Goal: Information Seeking & Learning: Check status

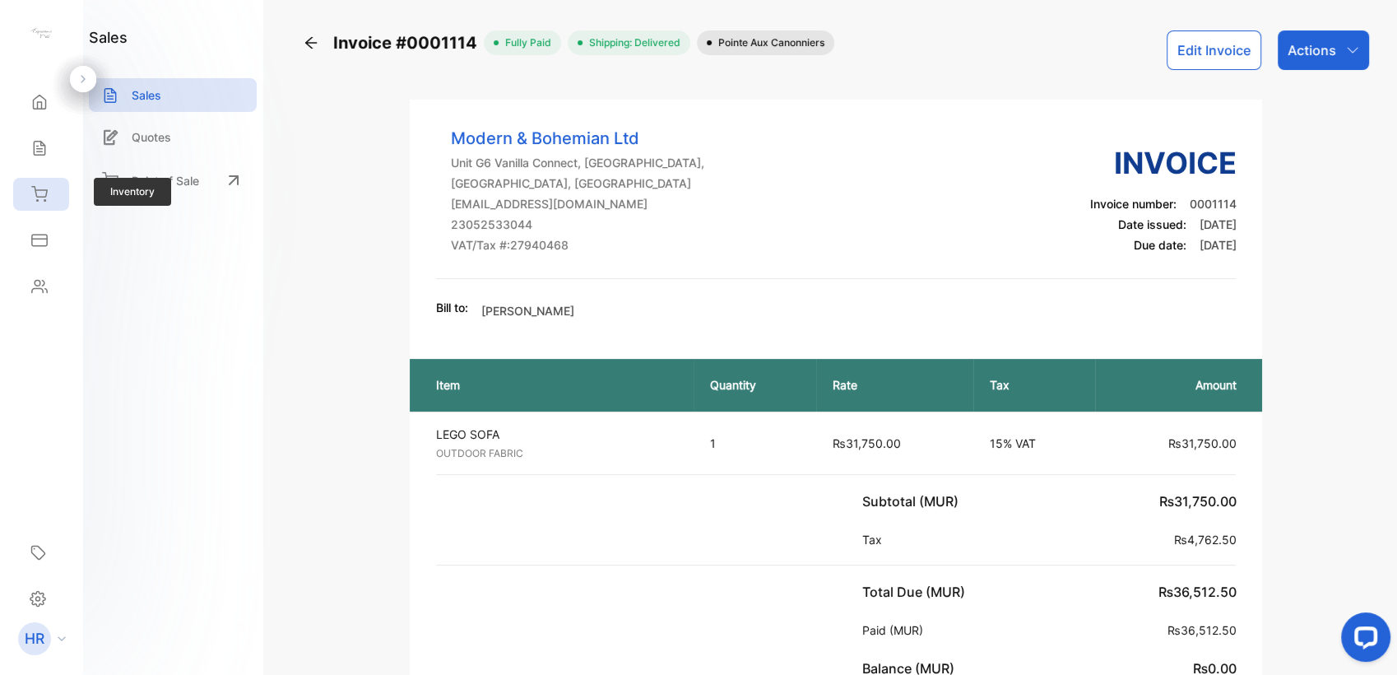
drag, startPoint x: 0, startPoint y: 0, endPoint x: 37, endPoint y: 199, distance: 202.6
click at [37, 199] on icon at bounding box center [39, 194] width 15 height 14
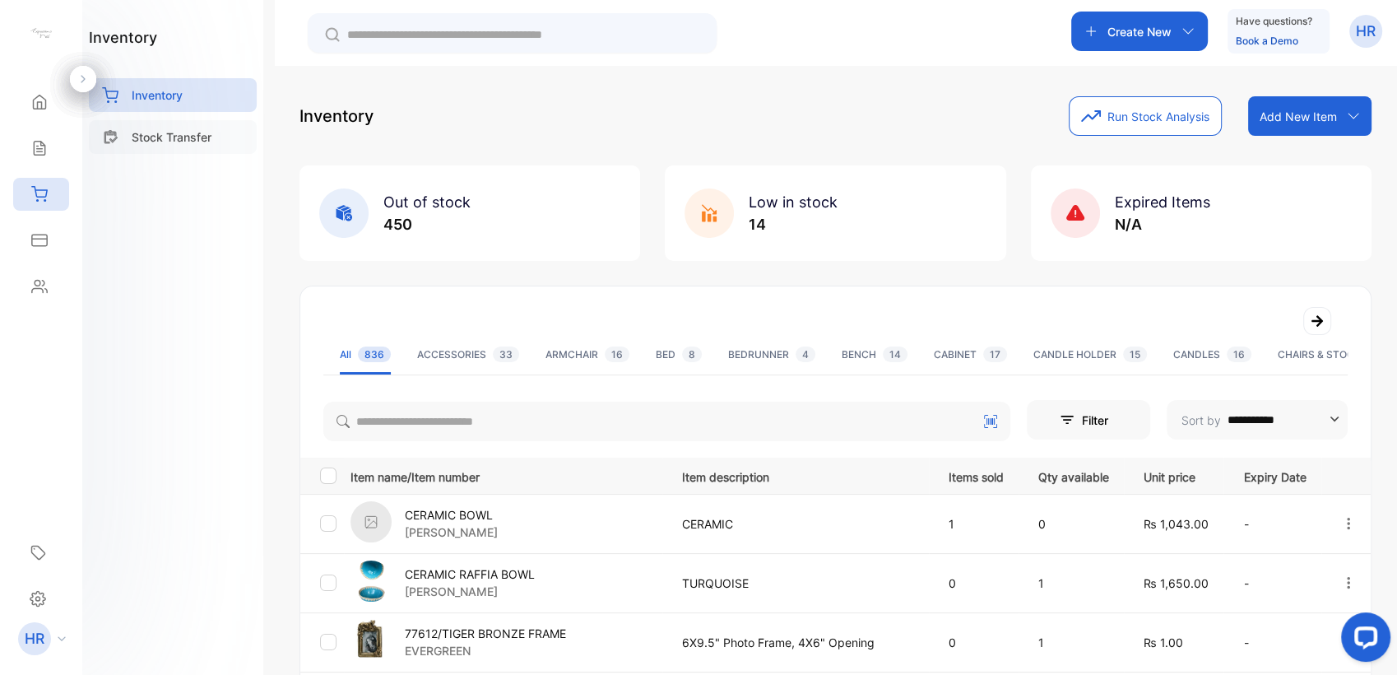
click at [171, 142] on p "Stock Transfer" at bounding box center [172, 136] width 80 height 17
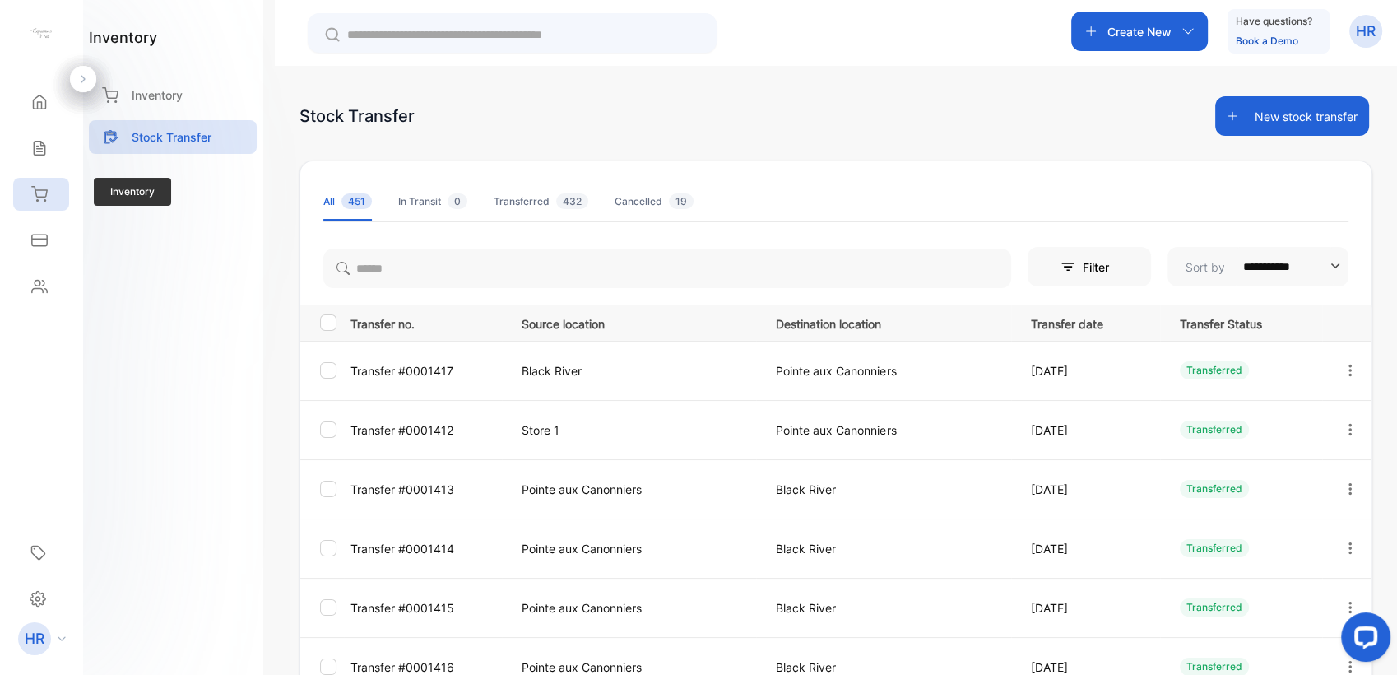
click at [55, 180] on div "Inventory" at bounding box center [41, 194] width 56 height 33
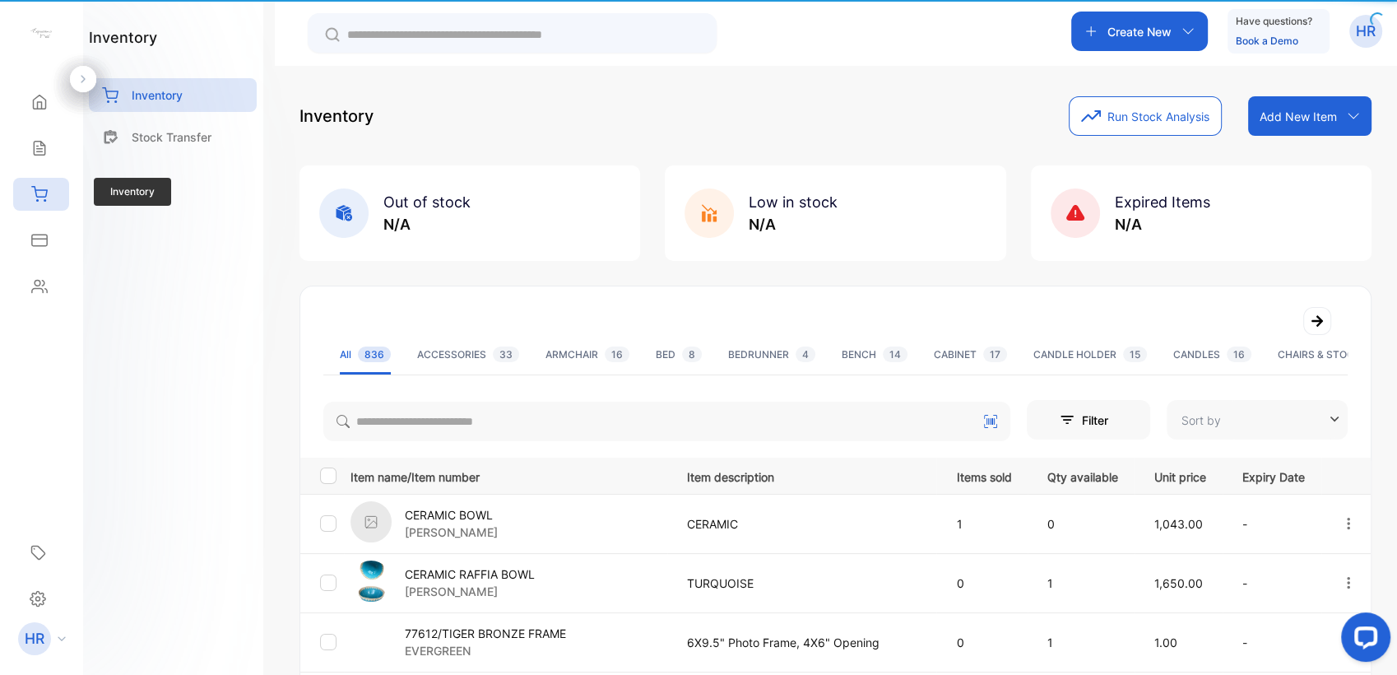
type input "**********"
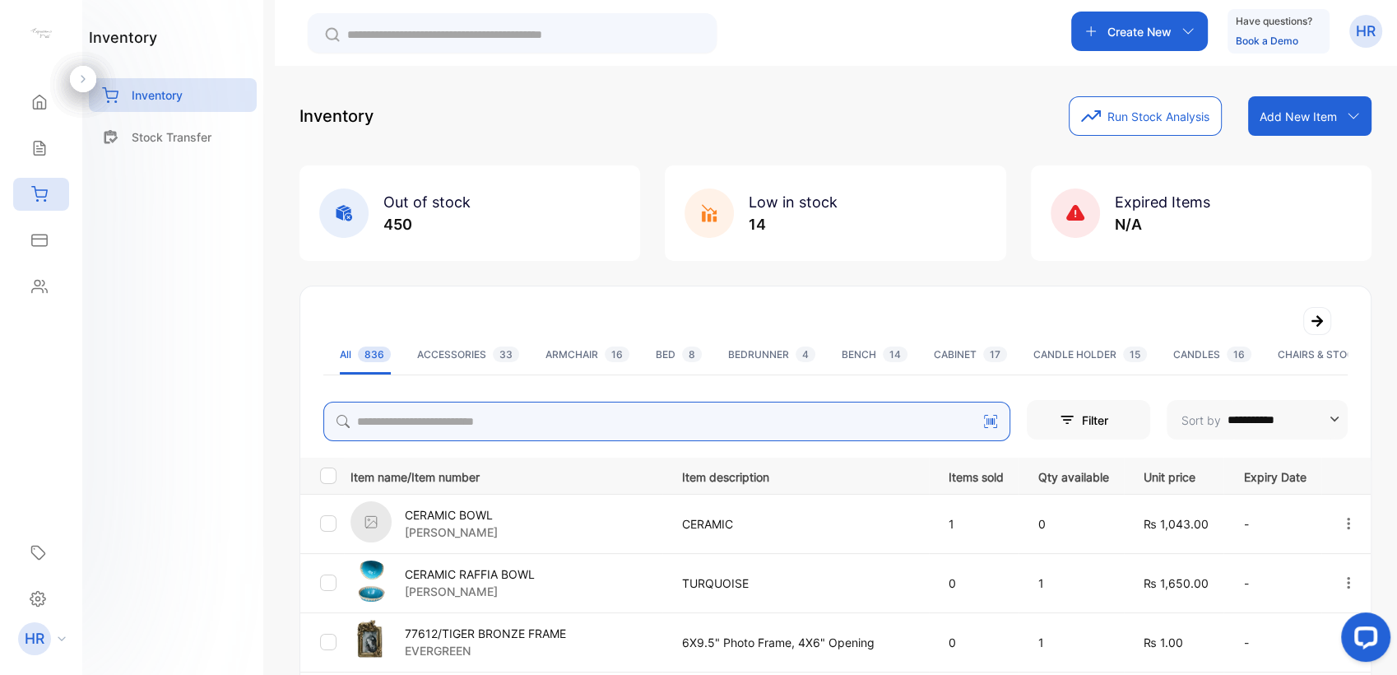
click at [513, 411] on input "search" at bounding box center [666, 422] width 687 height 40
type input "******"
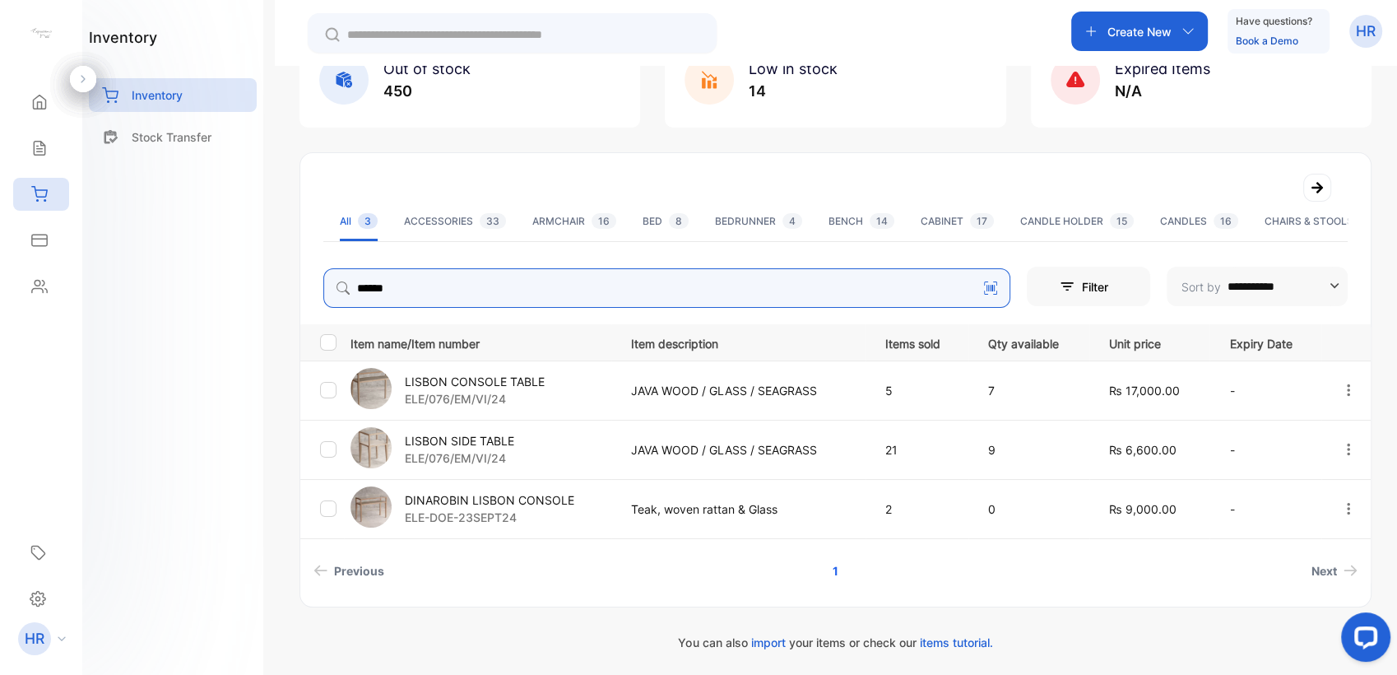
scroll to position [134, 0]
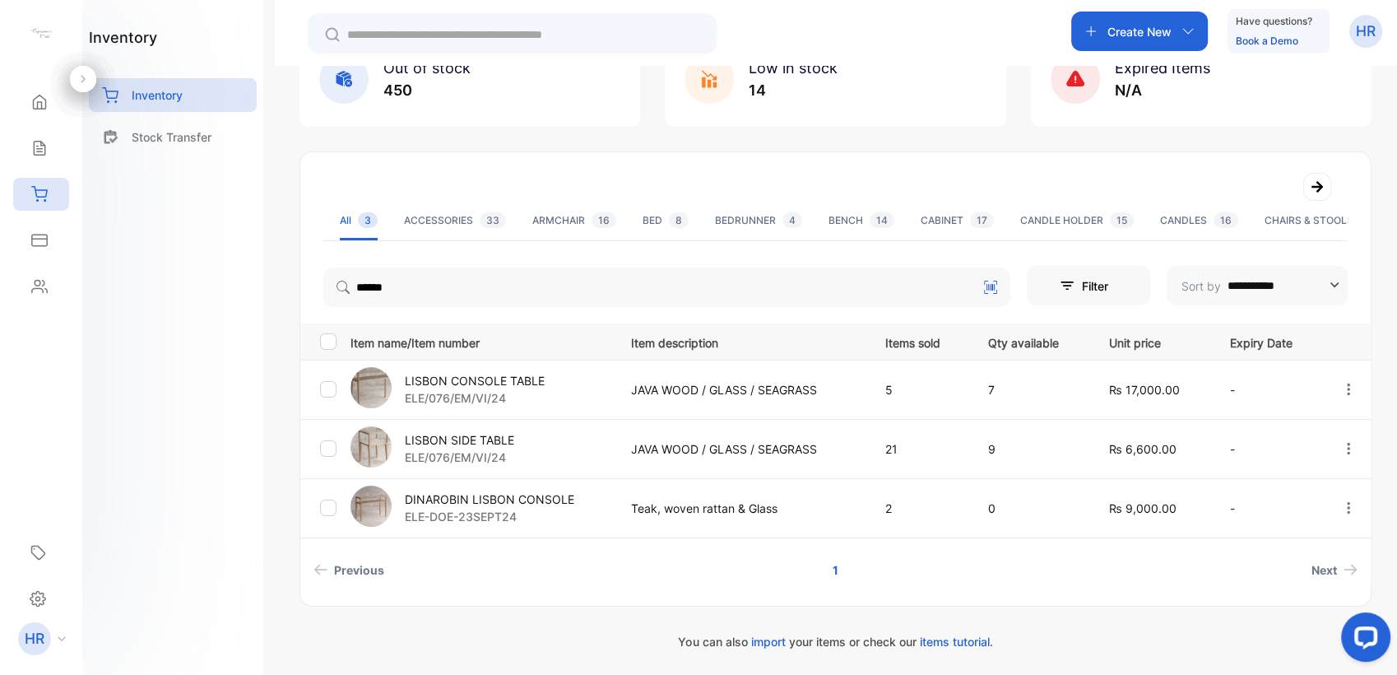
click at [458, 431] on p "LISBON SIDE TABLE" at bounding box center [459, 439] width 109 height 17
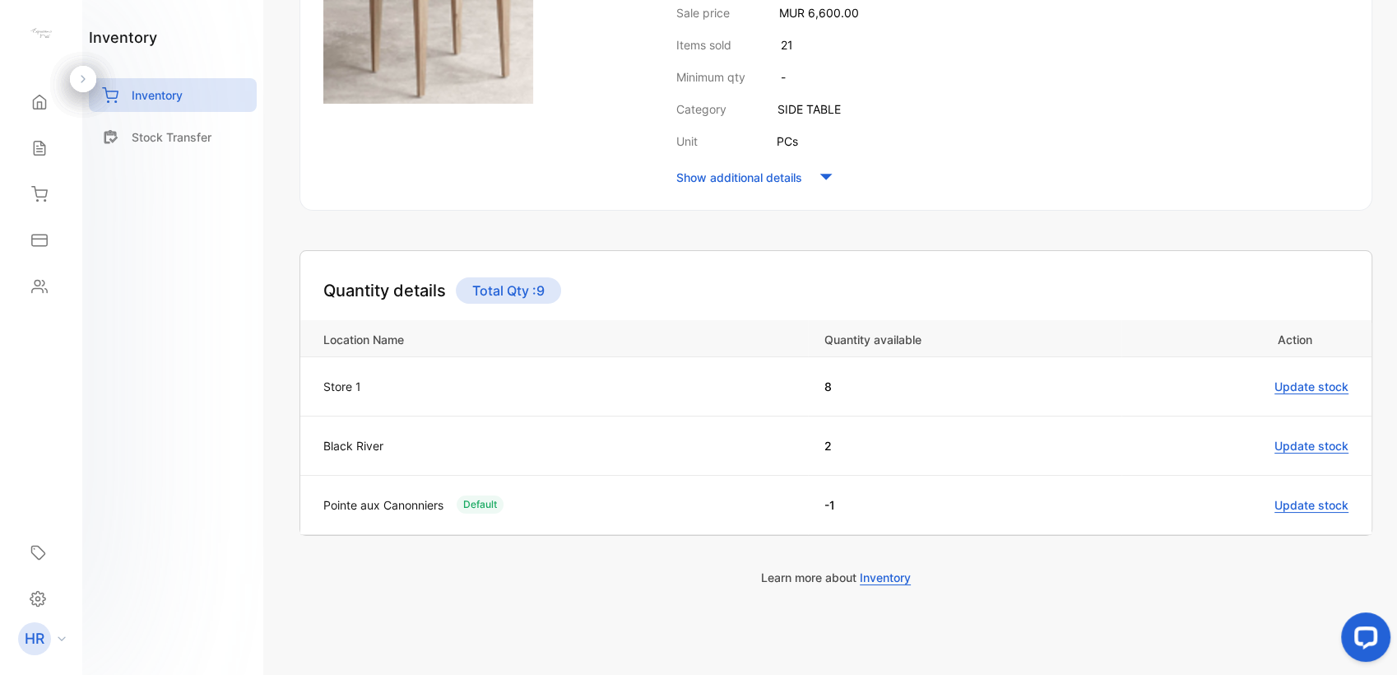
scroll to position [351, 0]
click at [46, 150] on icon at bounding box center [39, 148] width 16 height 16
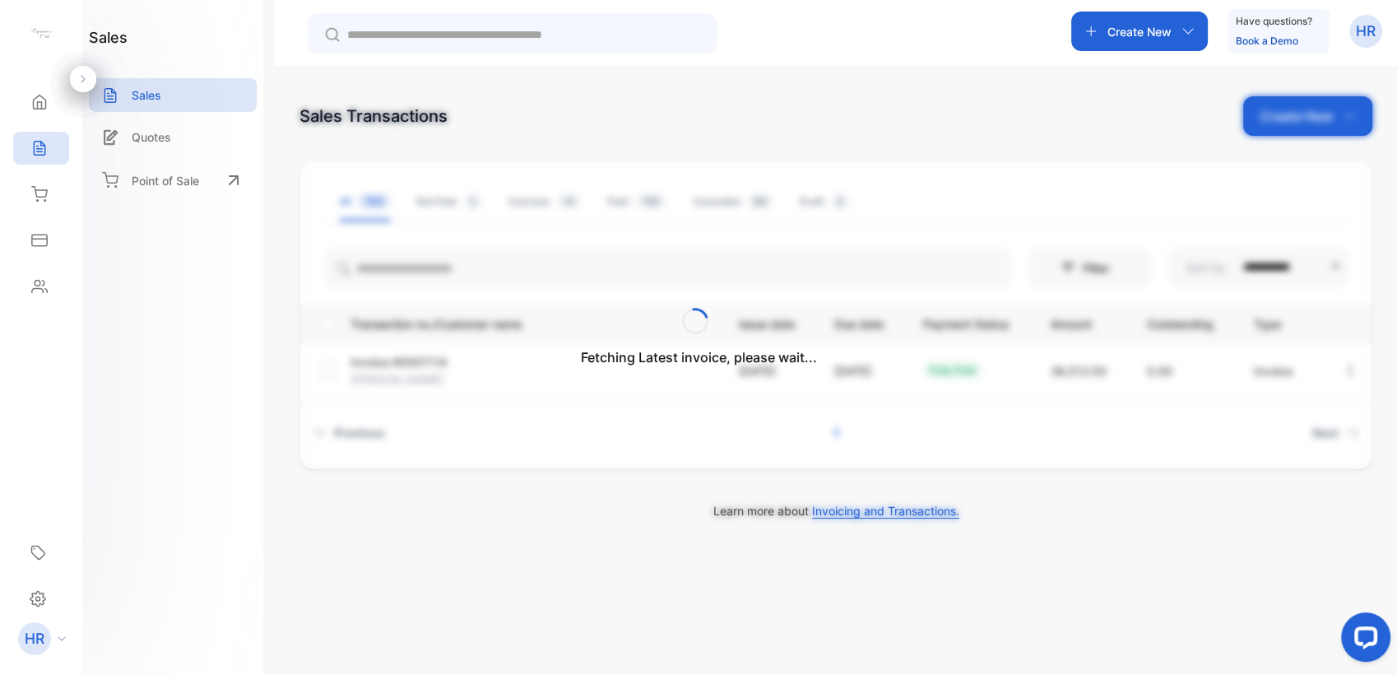
click at [566, 277] on div "Fetching Latest invoice, please wait..." at bounding box center [698, 337] width 1397 height 675
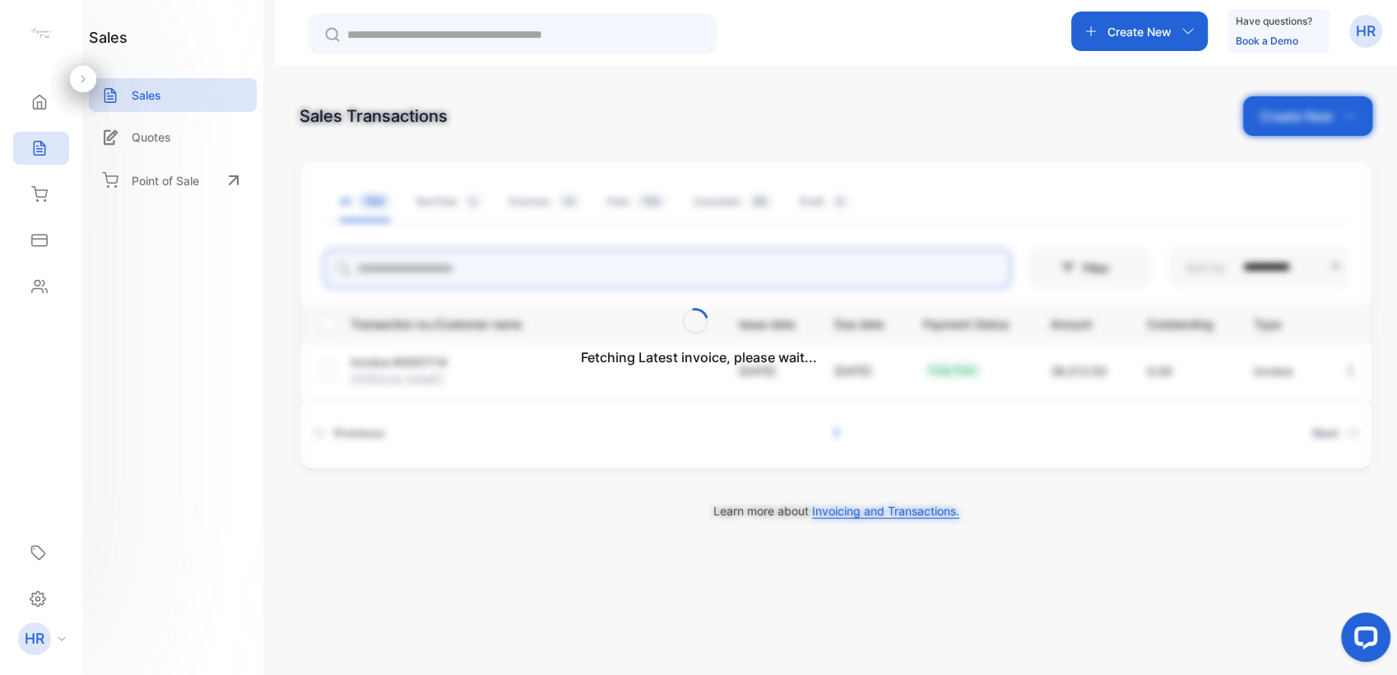
click at [566, 264] on input "search" at bounding box center [667, 269] width 688 height 40
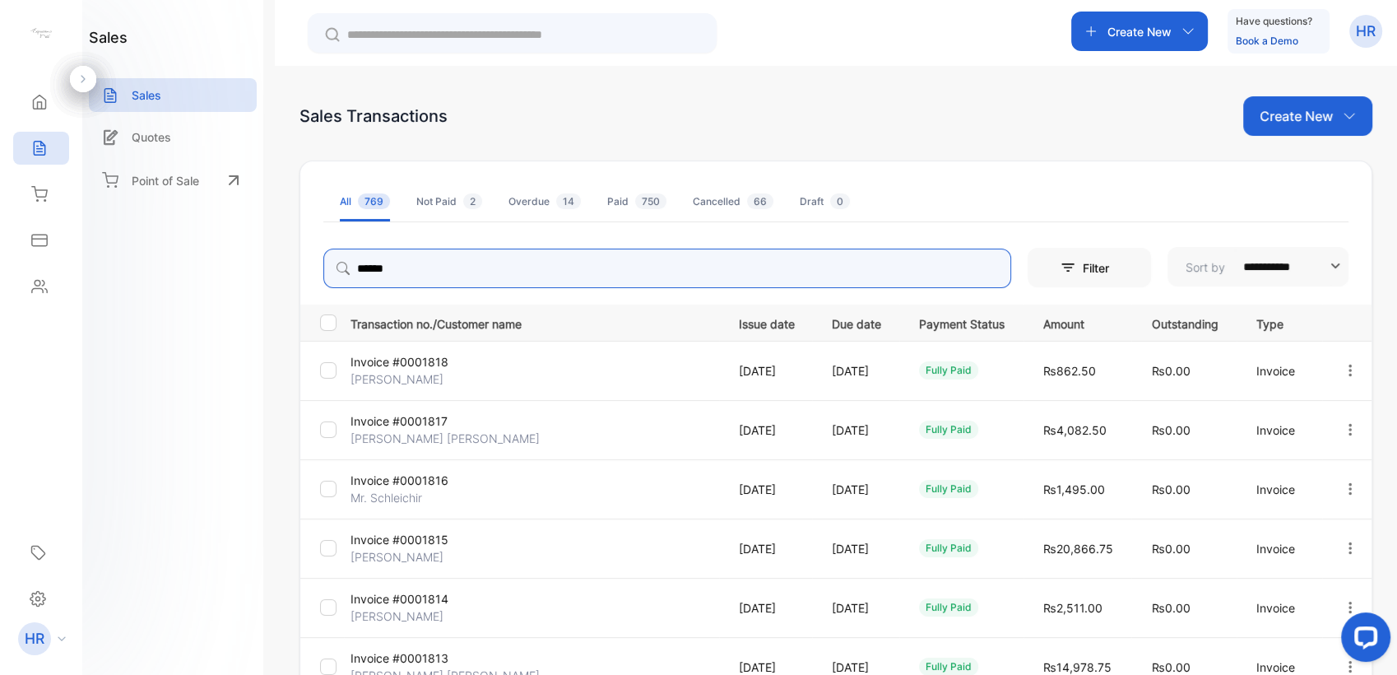
type input "******"
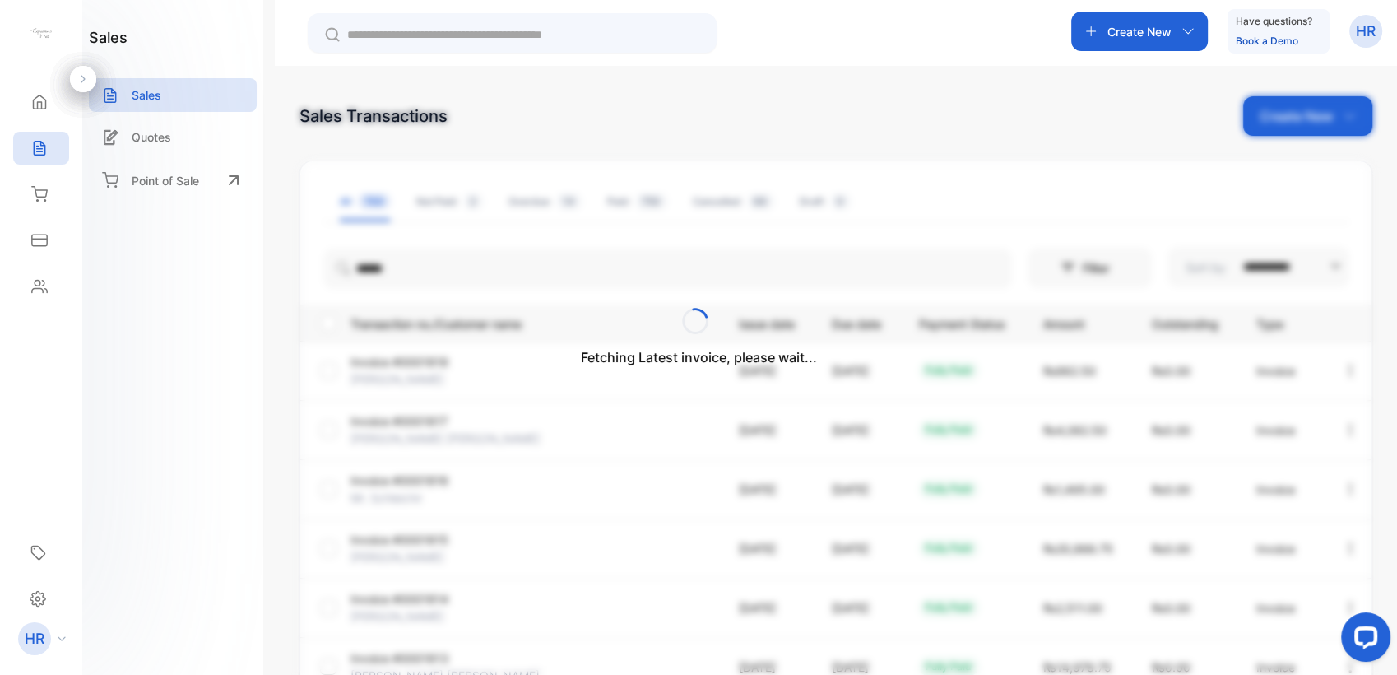
click at [159, 366] on div "Fetching Latest invoice, please wait..." at bounding box center [698, 337] width 1397 height 675
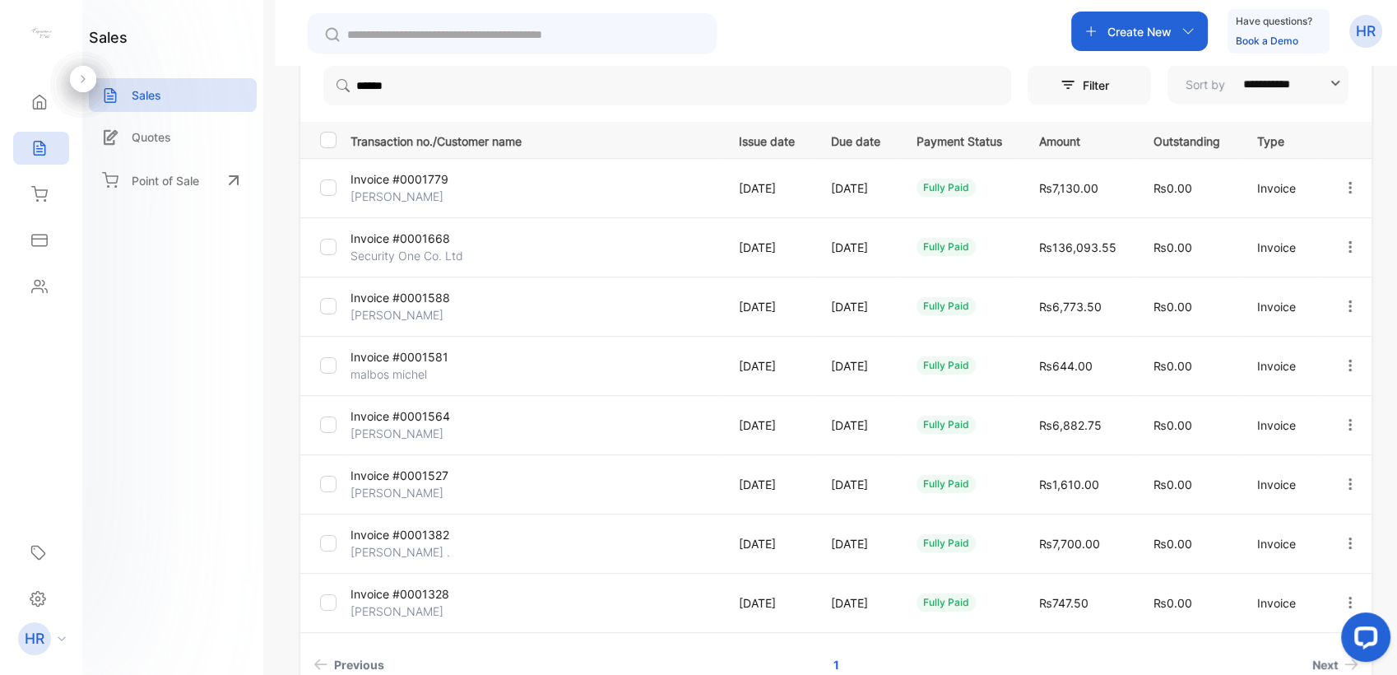
scroll to position [274, 0]
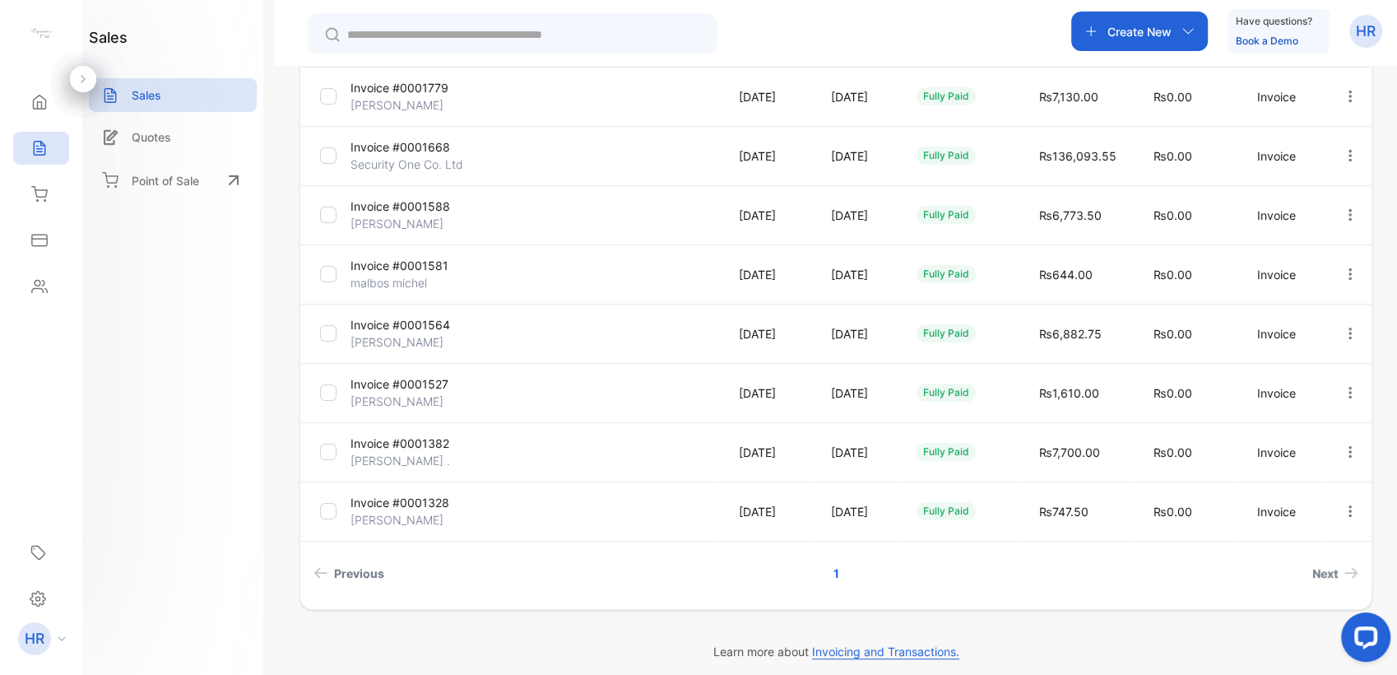
click at [375, 442] on p "Invoice #0001382" at bounding box center [412, 443] width 123 height 17
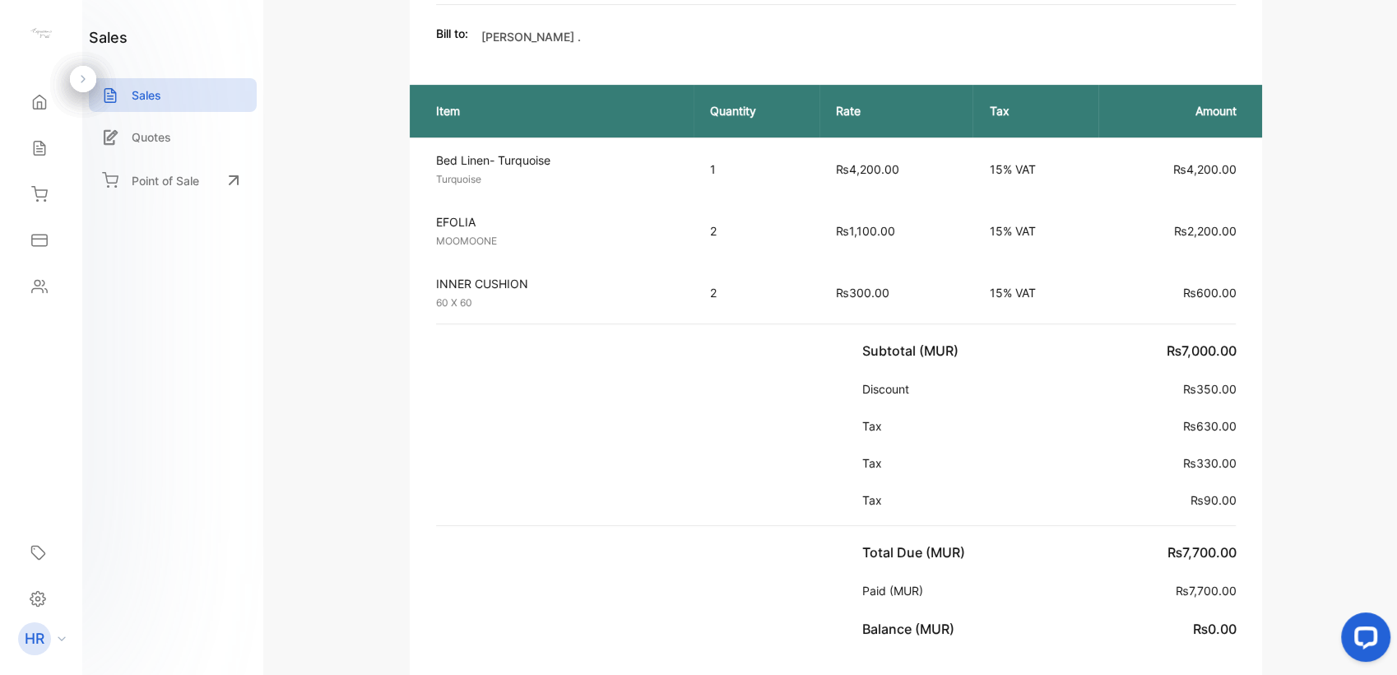
click at [500, 471] on div "Subtotal (MUR) ₨7,000.00 Discount ₨350.00 Tax ₨630.00 Tax ₨330.00 Tax ₨90.00" at bounding box center [836, 424] width 853 height 201
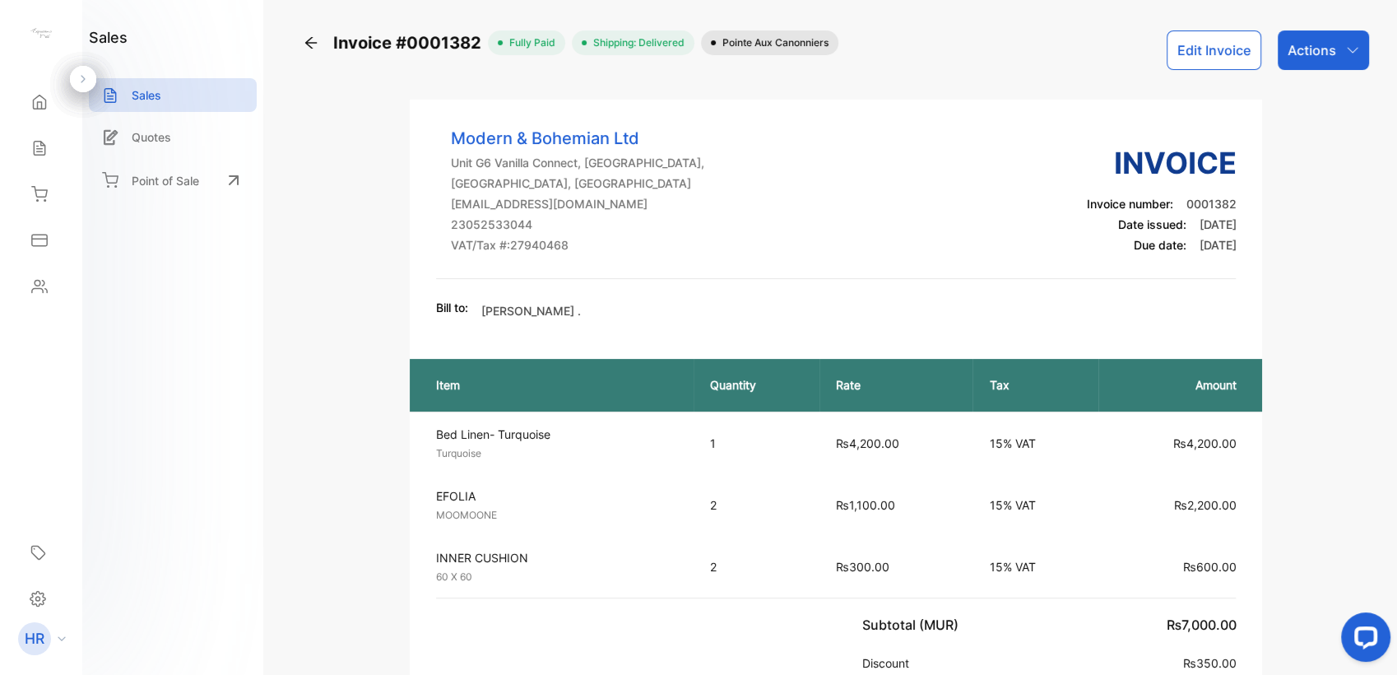
click at [309, 43] on icon at bounding box center [311, 43] width 12 height 12
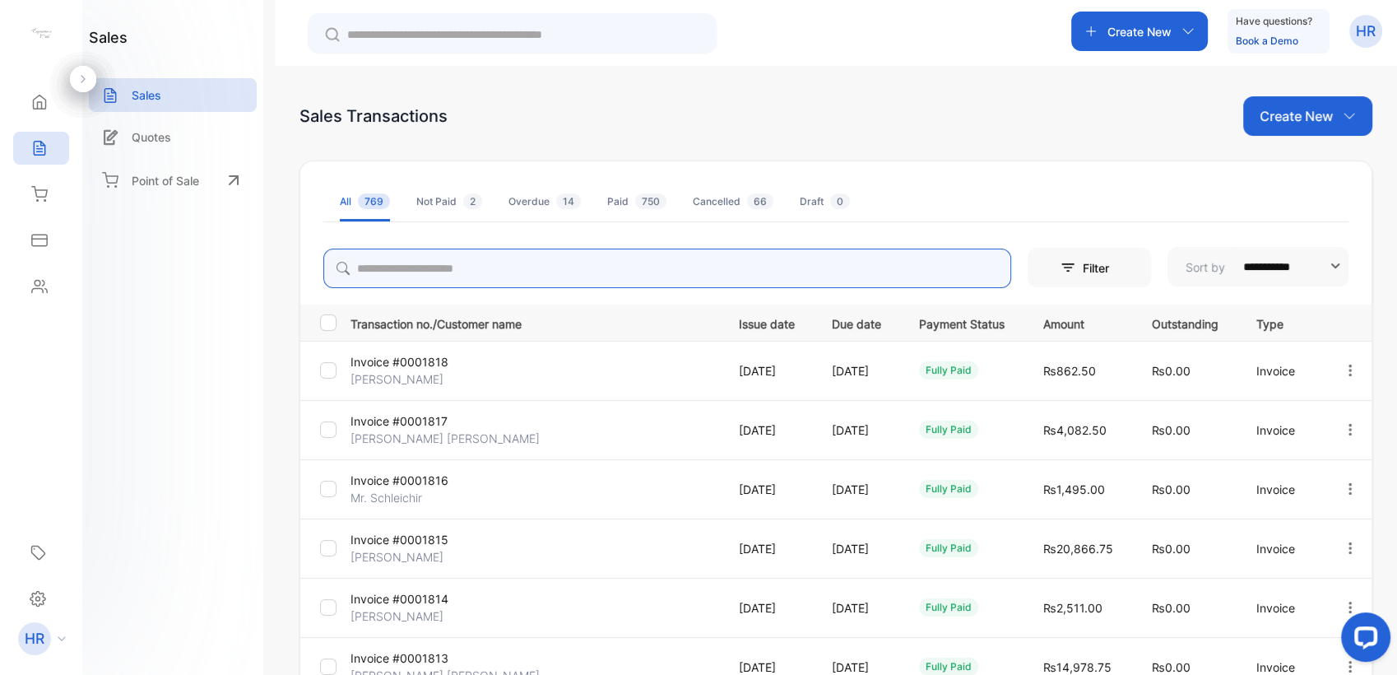
click at [455, 258] on input "search" at bounding box center [667, 269] width 688 height 40
type input "******"
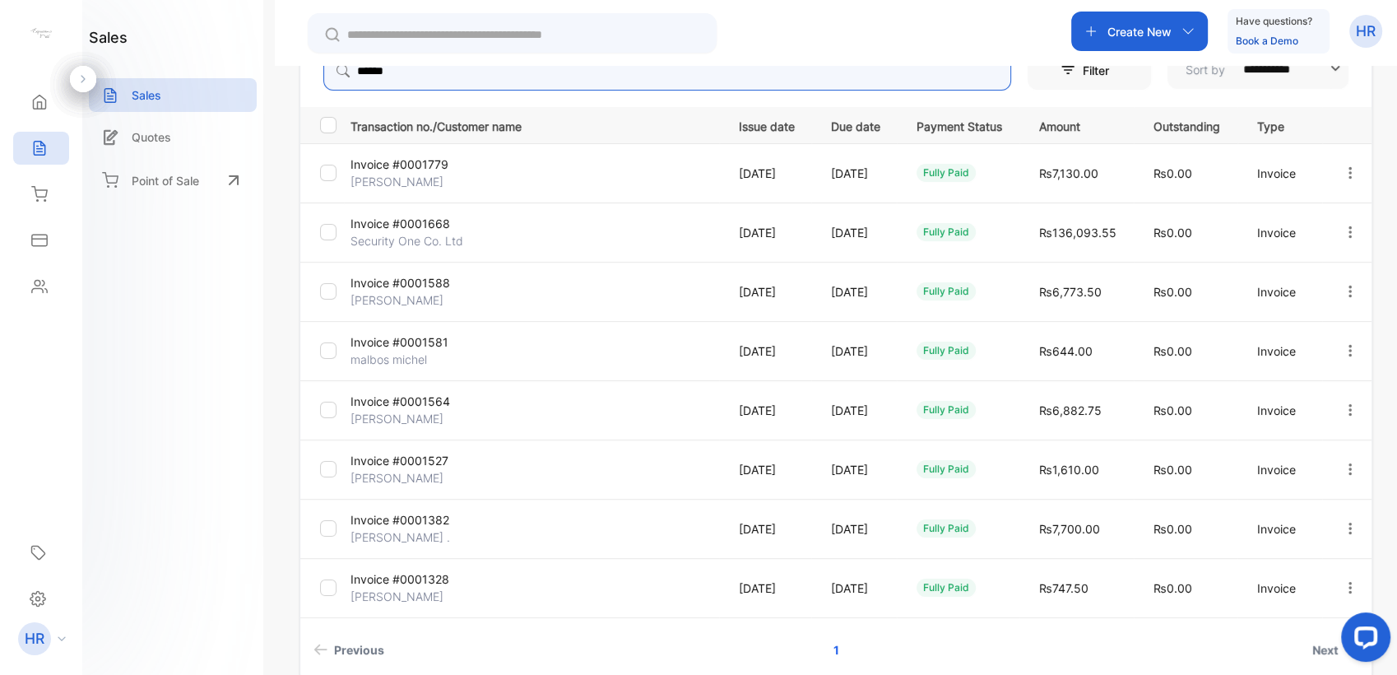
scroll to position [262, 0]
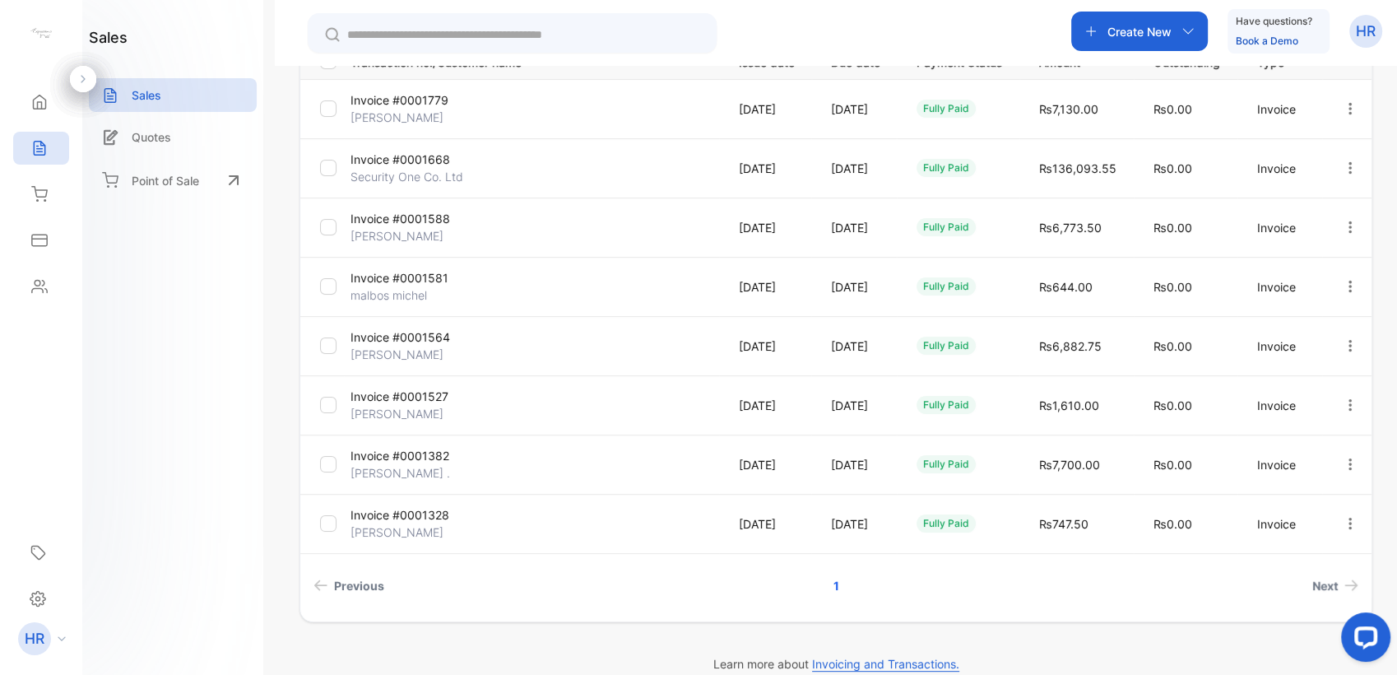
click at [204, 363] on div "sales Sales Quotes Point of Sale" at bounding box center [172, 337] width 181 height 675
click at [402, 157] on p "Invoice #0001668" at bounding box center [412, 159] width 123 height 17
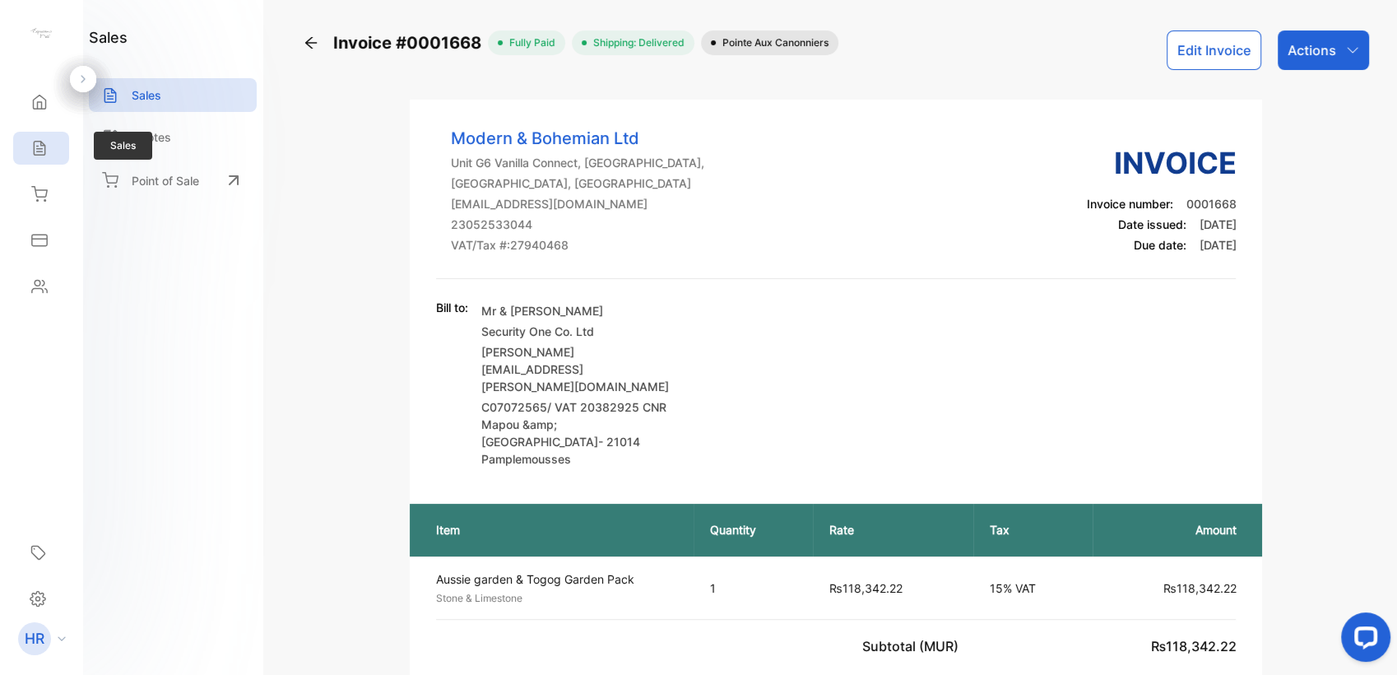
click at [46, 134] on div "Sales" at bounding box center [41, 148] width 56 height 33
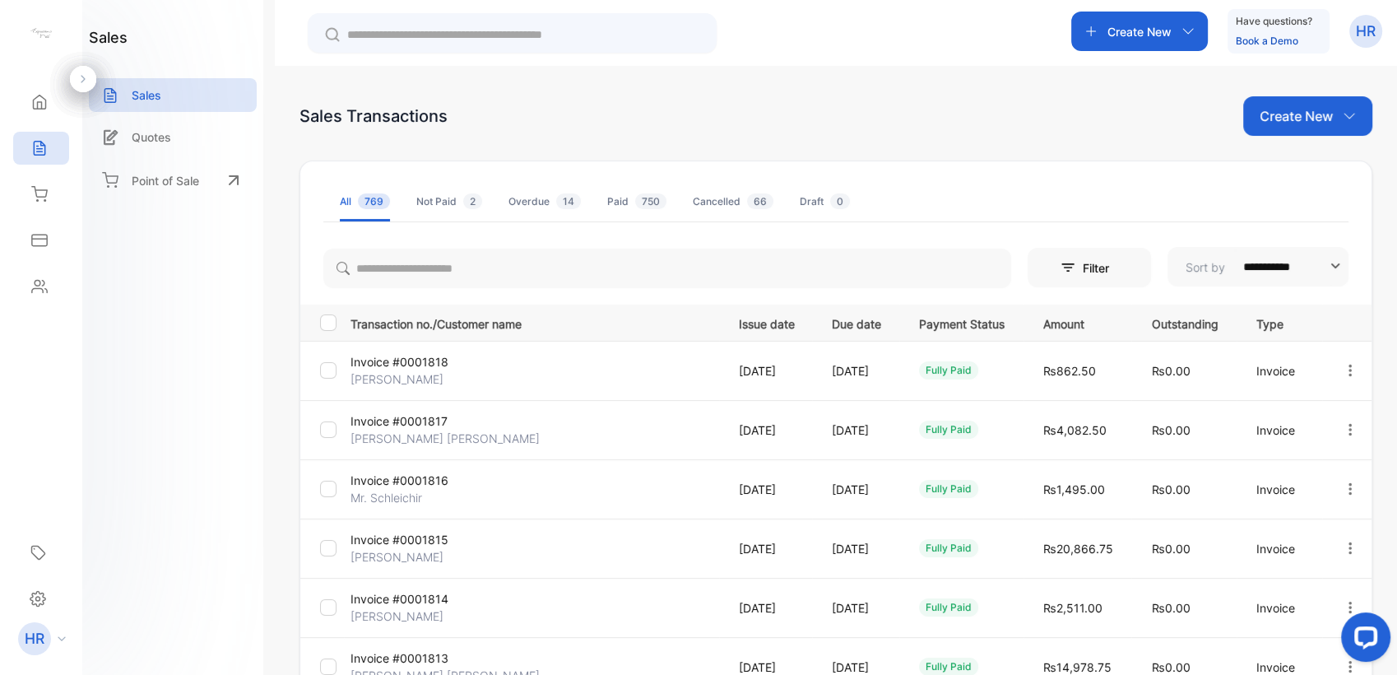
click at [523, 201] on div "Overdue 14" at bounding box center [545, 201] width 72 height 15
click at [1301, 95] on div "**********" at bounding box center [836, 403] width 1122 height 675
click at [636, 196] on span "750" at bounding box center [650, 201] width 31 height 16
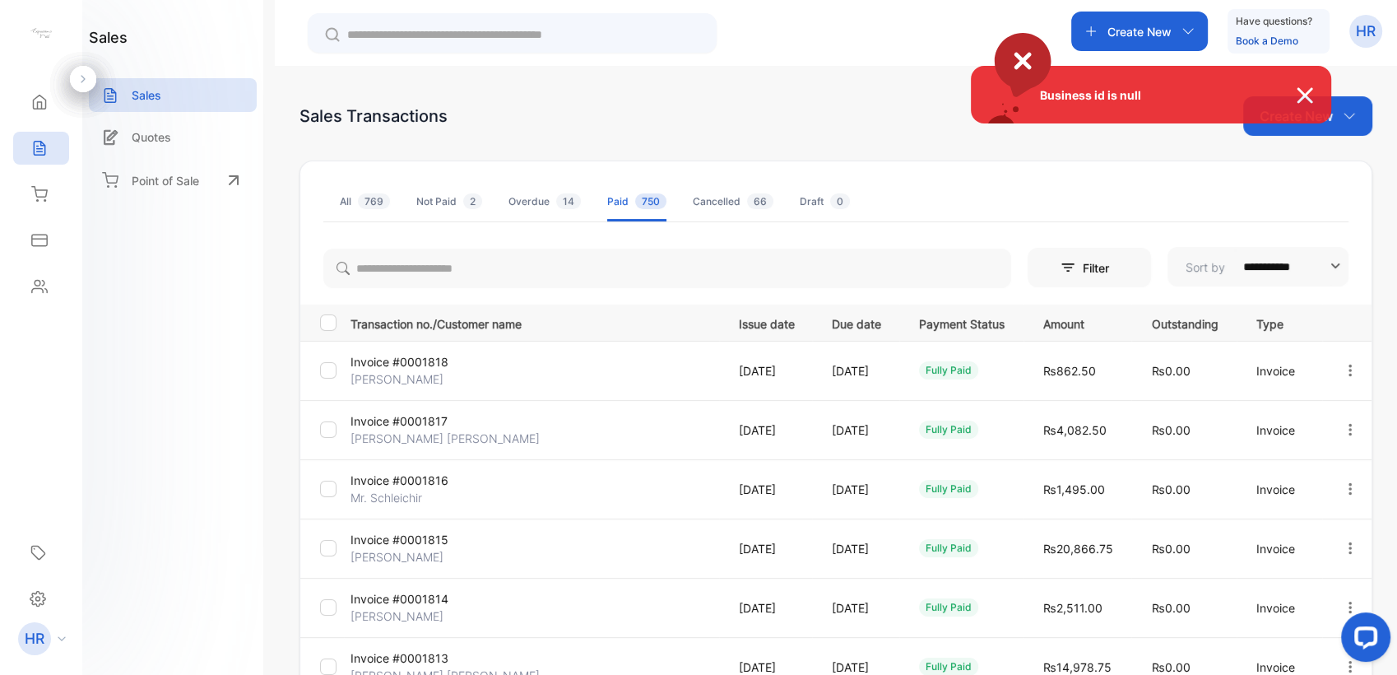
click at [520, 207] on div "Business id is null" at bounding box center [698, 337] width 1397 height 675
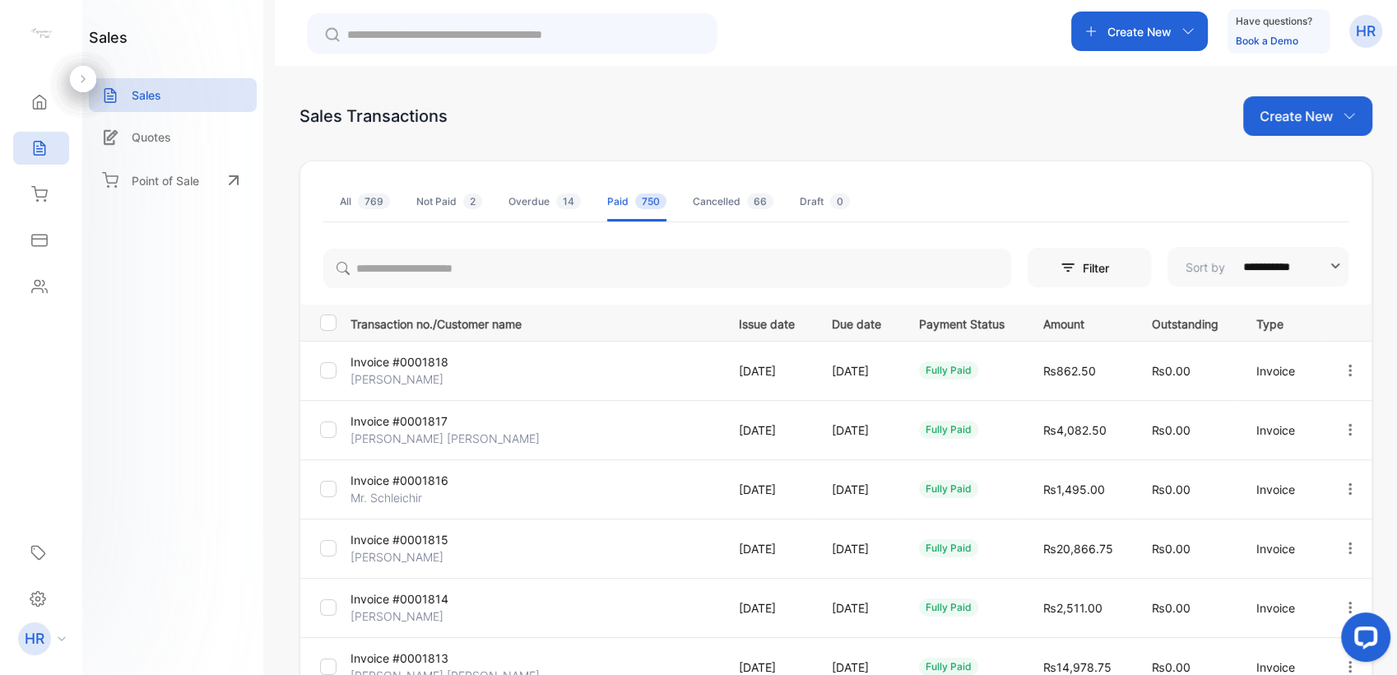
click at [522, 196] on div "Overdue 14" at bounding box center [545, 201] width 72 height 15
click at [359, 201] on span "769" at bounding box center [374, 201] width 32 height 16
click at [46, 143] on icon at bounding box center [39, 148] width 16 height 16
click at [425, 198] on div "Not Paid 2" at bounding box center [449, 201] width 66 height 15
click at [522, 203] on div "Overdue 14" at bounding box center [545, 201] width 72 height 15
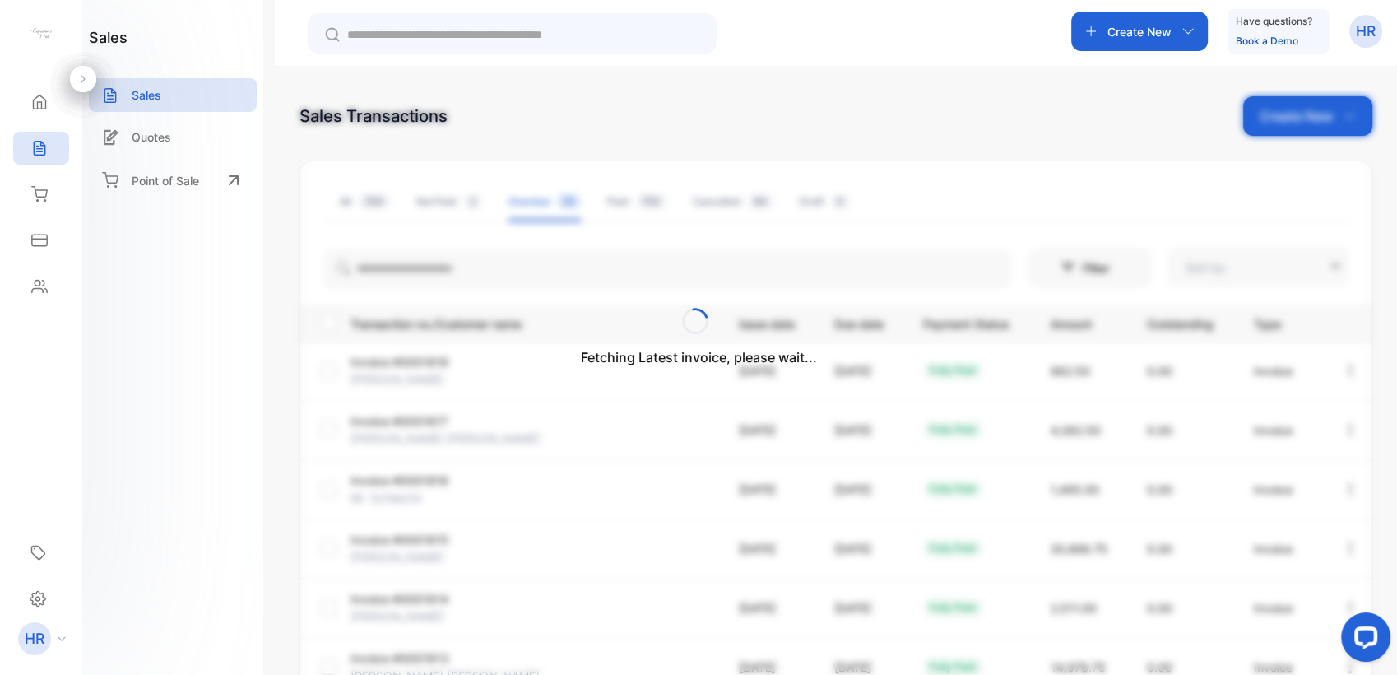
type input "**********"
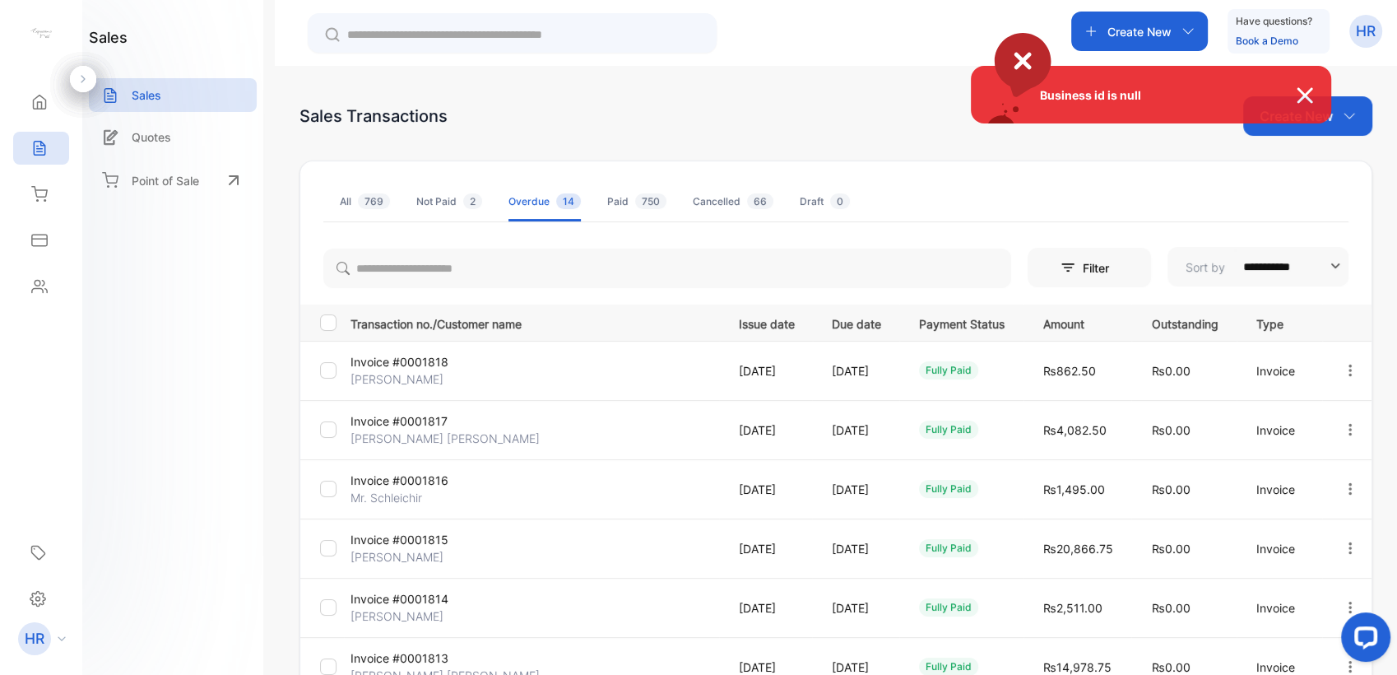
click at [358, 205] on div "Business id is null" at bounding box center [698, 337] width 1397 height 675
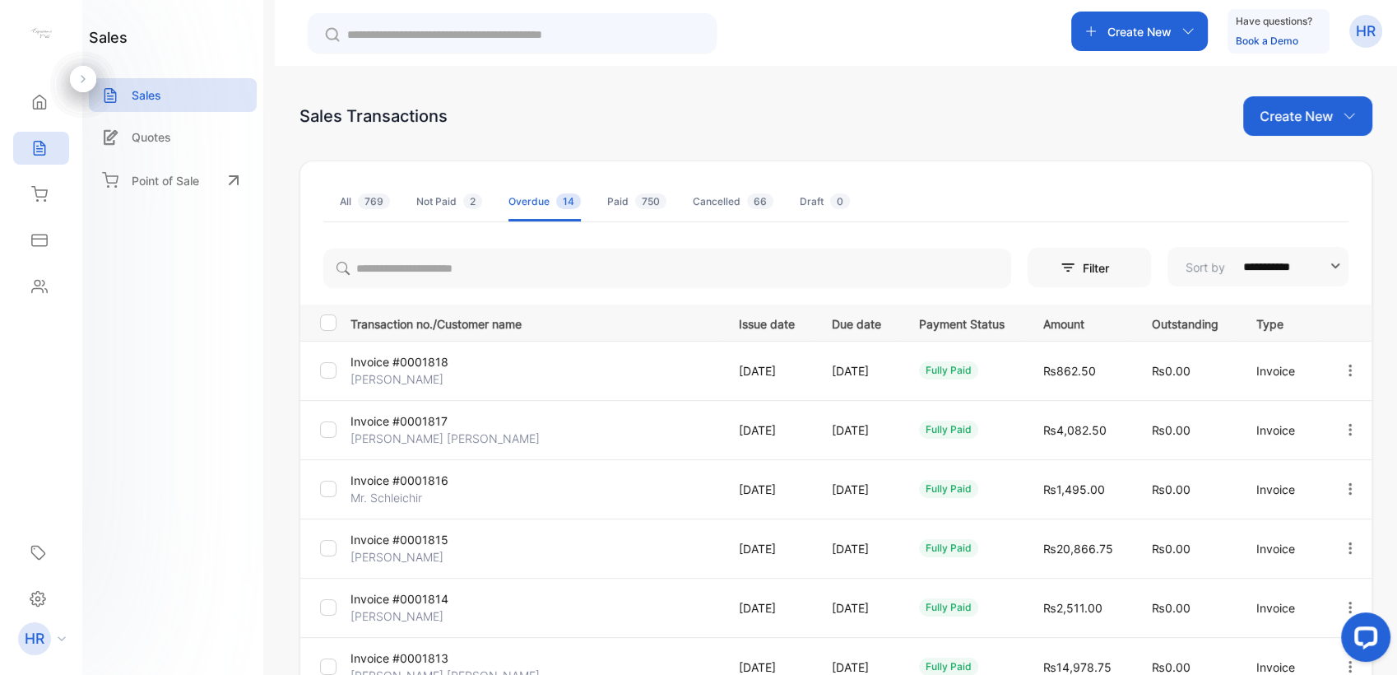
click at [337, 202] on ul "All 769 Not Paid 2 Overdue 14 Paid 750 Cancelled 66 Draft 0" at bounding box center [835, 202] width 1025 height 40
click at [342, 201] on div "All 769" at bounding box center [365, 201] width 50 height 15
click at [157, 91] on p "Sales" at bounding box center [147, 94] width 30 height 17
